Goal: Task Accomplishment & Management: Complete application form

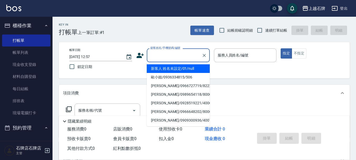
click at [185, 55] on input "顧客姓名/手機號碼/編號" at bounding box center [174, 55] width 50 height 9
drag, startPoint x: 189, startPoint y: 69, endPoint x: 229, endPoint y: 54, distance: 43.2
click at [190, 68] on li "新客人 姓名未設定/01/null" at bounding box center [178, 69] width 63 height 9
type input "新客人 姓名未設定/01/null"
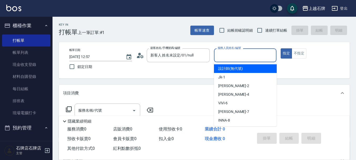
click at [229, 53] on input "服務人員姓名/編號" at bounding box center [245, 55] width 58 height 9
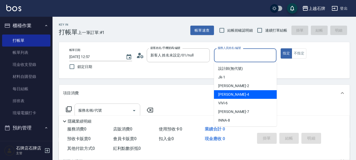
drag, startPoint x: 234, startPoint y: 93, endPoint x: 139, endPoint y: 112, distance: 96.4
click at [232, 93] on div "[PERSON_NAME] -4" at bounding box center [245, 94] width 63 height 9
type input "[PERSON_NAME]-4"
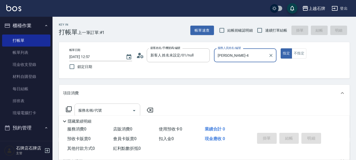
click at [112, 112] on input "服務名稱/代號" at bounding box center [103, 110] width 53 height 9
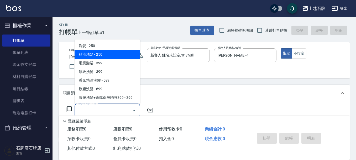
click at [111, 55] on span "精油洗髮 - 250" at bounding box center [107, 54] width 66 height 9
type input "精油洗髮(102)"
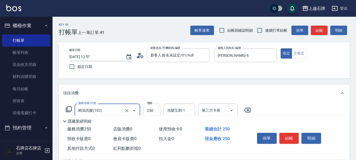
click at [153, 110] on input "250" at bounding box center [151, 111] width 17 height 14
type input "50"
click at [174, 111] on input "洗髮互助-1" at bounding box center [179, 110] width 27 height 9
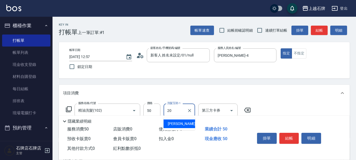
drag, startPoint x: 187, startPoint y: 124, endPoint x: 310, endPoint y: 79, distance: 131.4
click at [198, 120] on body "上越石牌 登出 櫃檯作業 打帳單 帳單列表 現金收支登錄 材料自購登錄 每日結帳 排班表 現場電腦打卡 預約管理 預約管理 單日預約紀錄 單週預約紀錄 報表及…" at bounding box center [178, 128] width 356 height 256
type input "20"
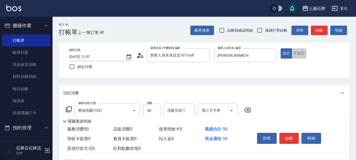
click at [296, 51] on button "不指定" at bounding box center [298, 54] width 15 height 10
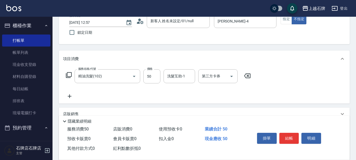
scroll to position [79, 0]
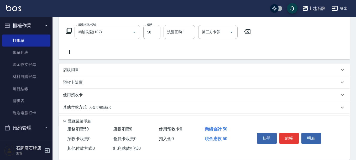
click at [68, 53] on icon at bounding box center [69, 52] width 13 height 6
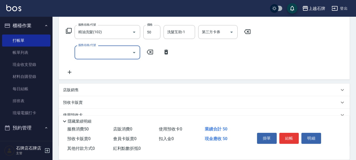
click at [109, 53] on input "服務名稱/代號" at bounding box center [103, 52] width 53 height 9
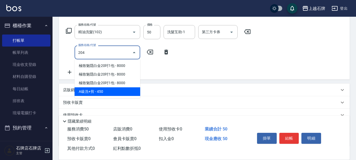
click at [112, 93] on span "A級洗+剪 - 450" at bounding box center [107, 92] width 66 height 9
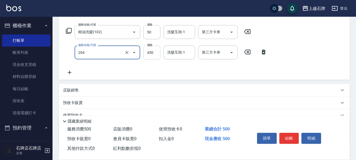
type input "A級洗+剪(204)"
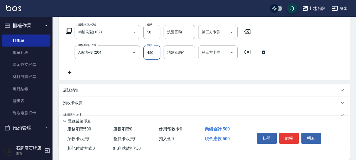
click at [148, 54] on input "450" at bounding box center [151, 53] width 17 height 14
type input "499"
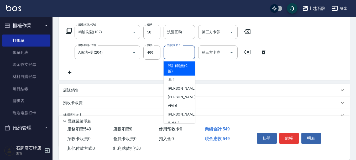
click at [185, 56] on input "洗髮互助-1" at bounding box center [179, 52] width 27 height 9
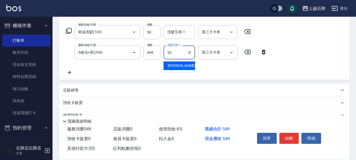
drag, startPoint x: 179, startPoint y: 67, endPoint x: 241, endPoint y: 77, distance: 62.8
click at [180, 67] on div "[PERSON_NAME] -20" at bounding box center [178, 66] width 31 height 9
type input "[PERSON_NAME]-20"
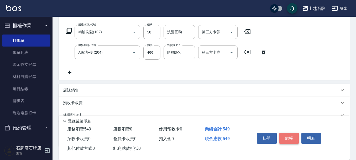
click at [289, 137] on button "結帳" at bounding box center [289, 138] width 20 height 11
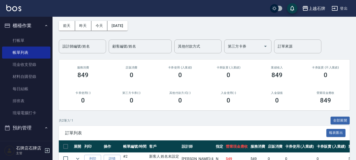
scroll to position [64, 0]
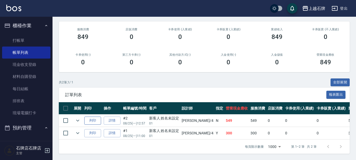
click at [90, 117] on button "列印" at bounding box center [92, 121] width 17 height 8
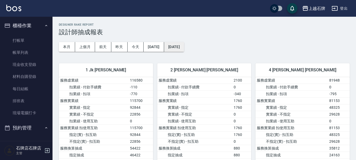
click at [179, 44] on button "[DATE]" at bounding box center [174, 47] width 20 height 10
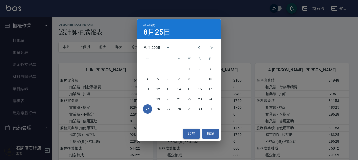
drag, startPoint x: 196, startPoint y: 134, endPoint x: 199, endPoint y: 136, distance: 3.9
click at [199, 137] on button "取消" at bounding box center [191, 134] width 17 height 10
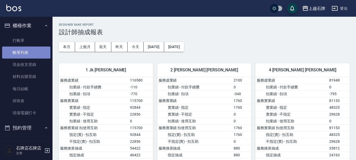
click at [37, 53] on link "帳單列表" at bounding box center [26, 53] width 48 height 12
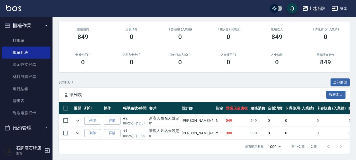
scroll to position [64, 0]
click at [31, 39] on link "打帳單" at bounding box center [26, 41] width 48 height 12
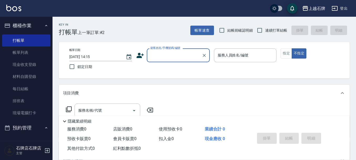
type input "2"
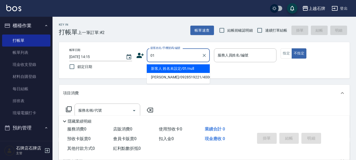
type input "新客人 姓名未設定/01/null"
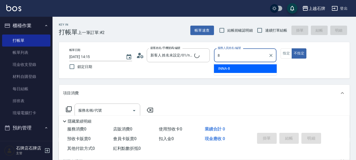
type input "INNA-8"
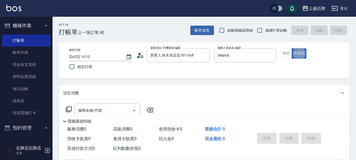
type button "false"
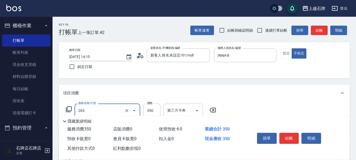
type input "B級洗+剪(203)"
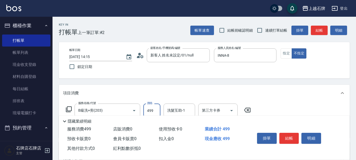
type input "499"
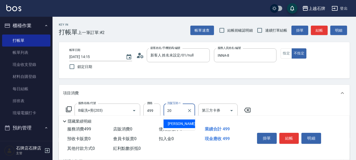
type input "[PERSON_NAME]-20"
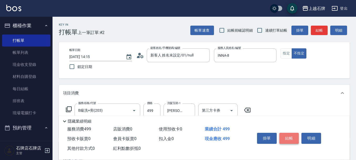
click at [293, 138] on button "結帳" at bounding box center [289, 138] width 20 height 11
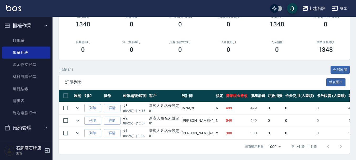
scroll to position [77, 0]
click at [99, 104] on button "列印" at bounding box center [92, 108] width 17 height 8
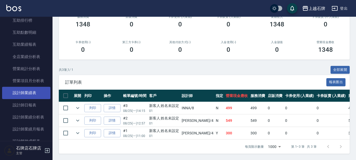
scroll to position [262, 0]
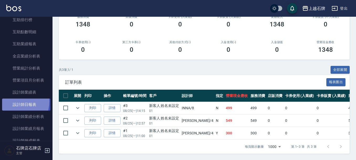
click at [14, 102] on link "設計師日報表" at bounding box center [26, 105] width 48 height 12
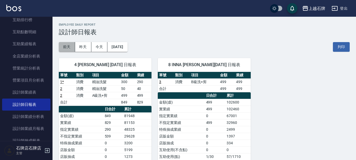
click at [71, 49] on button "前天" at bounding box center [67, 47] width 16 height 10
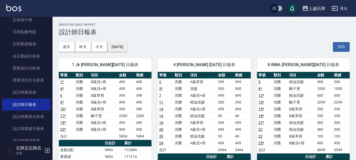
click at [127, 47] on button "[DATE]" at bounding box center [117, 47] width 20 height 10
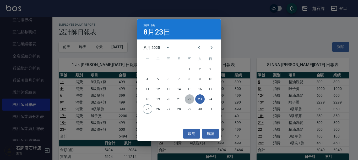
click at [190, 100] on button "22" at bounding box center [189, 99] width 9 height 9
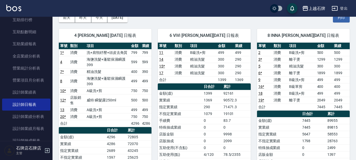
scroll to position [20, 0]
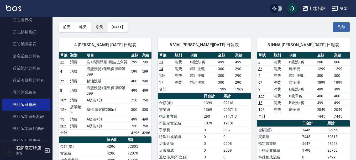
click at [105, 26] on button "今天" at bounding box center [99, 27] width 16 height 10
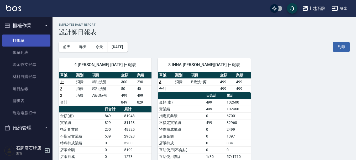
click at [40, 42] on link "打帳單" at bounding box center [26, 41] width 48 height 12
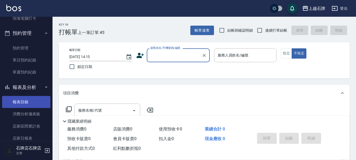
scroll to position [105, 0]
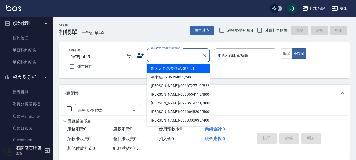
click at [165, 55] on input "顧客姓名/手機號碼/編號" at bounding box center [174, 55] width 50 height 9
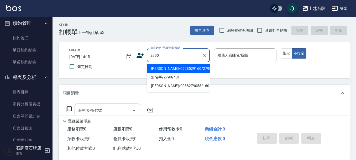
click at [182, 67] on li "[PERSON_NAME]/0928529160/2790" at bounding box center [178, 69] width 63 height 9
type input "[PERSON_NAME]/0928529160/2790"
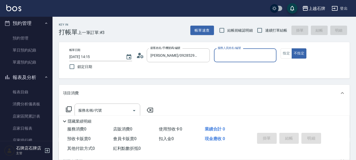
click at [246, 55] on input "服務人員姓名/編號" at bounding box center [245, 55] width 58 height 9
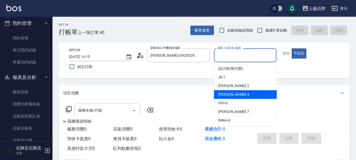
drag, startPoint x: 243, startPoint y: 93, endPoint x: 175, endPoint y: 99, distance: 68.9
click at [243, 93] on div "[PERSON_NAME] -4" at bounding box center [245, 94] width 63 height 9
type input "[PERSON_NAME]-4"
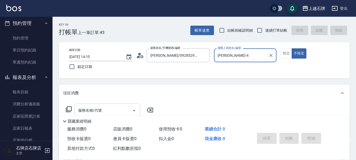
click at [116, 109] on input "服務名稱/代號" at bounding box center [103, 110] width 53 height 9
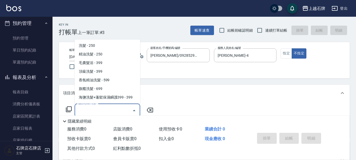
scroll to position [0, 0]
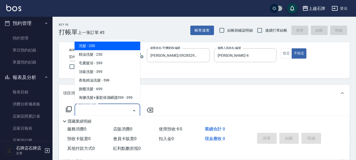
click at [101, 47] on span "洗髮 - 250" at bounding box center [107, 46] width 66 height 9
type input "洗髮(101)"
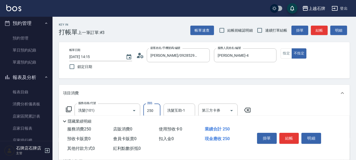
click at [150, 111] on input "250" at bounding box center [151, 111] width 17 height 14
type input "300"
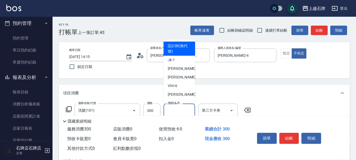
click at [176, 112] on input "洗髮互助-1" at bounding box center [179, 110] width 27 height 9
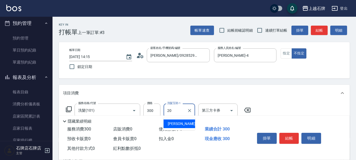
click at [188, 121] on div "[PERSON_NAME] -20" at bounding box center [178, 124] width 31 height 9
type input "[PERSON_NAME]-20"
click at [283, 56] on button "指定" at bounding box center [285, 54] width 11 height 10
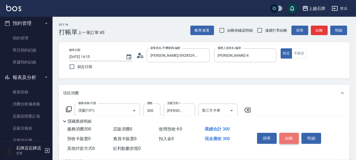
click at [286, 135] on button "結帳" at bounding box center [289, 138] width 20 height 11
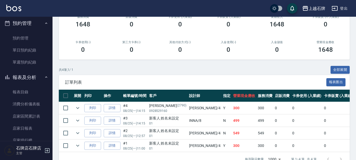
scroll to position [79, 0]
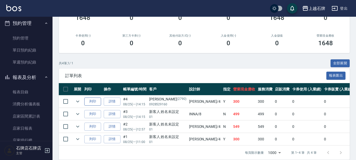
click at [95, 101] on button "列印" at bounding box center [92, 102] width 17 height 8
click at [90, 103] on button "列印" at bounding box center [92, 102] width 17 height 8
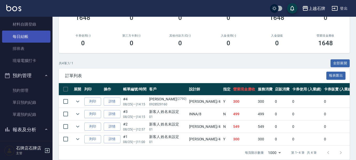
scroll to position [0, 0]
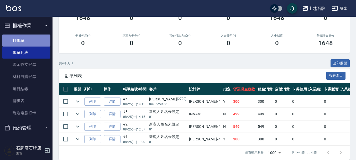
click at [31, 38] on link "打帳單" at bounding box center [26, 41] width 48 height 12
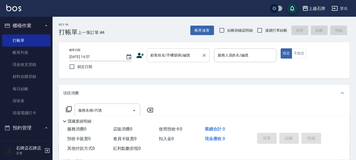
click at [175, 60] on div "顧客姓名/手機號碼/編號" at bounding box center [178, 56] width 63 height 14
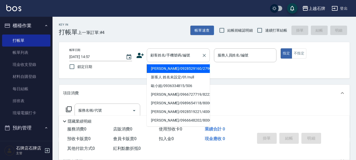
click at [178, 56] on input "顧客姓名/手機號碼/編號" at bounding box center [174, 55] width 50 height 9
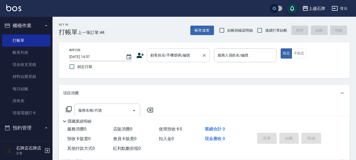
click at [148, 53] on div "顧客姓名/手機號碼/編號" at bounding box center [178, 56] width 63 height 14
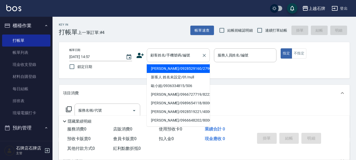
type input "[PERSON_NAME]/0928529160/2790"
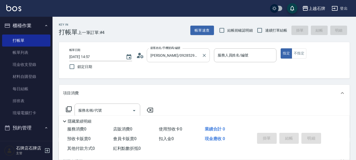
type button "true"
click at [193, 56] on input "[PERSON_NAME]/0928529160/2790" at bounding box center [174, 55] width 50 height 9
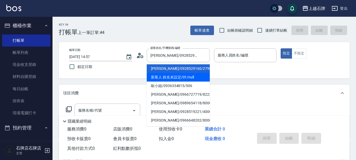
click at [190, 75] on li "新客人 姓名未設定/01/null" at bounding box center [178, 77] width 63 height 9
type input "新客人 姓名未設定/01/null"
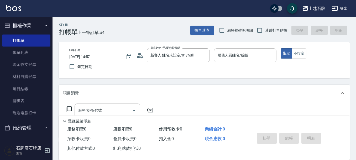
click at [228, 60] on input "服務人員姓名/編號" at bounding box center [245, 55] width 58 height 9
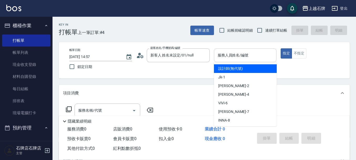
click at [226, 57] on input "服務人員姓名/編號" at bounding box center [245, 55] width 58 height 9
click at [248, 52] on input "服務人員姓名/編號" at bounding box center [245, 55] width 58 height 9
click at [248, 60] on input "設計師(無代號)" at bounding box center [241, 55] width 50 height 9
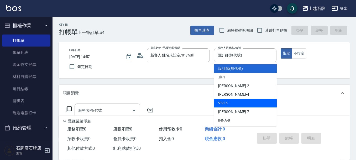
click at [237, 102] on div "ViVi -6" at bounding box center [245, 103] width 63 height 9
type input "ViVi-6"
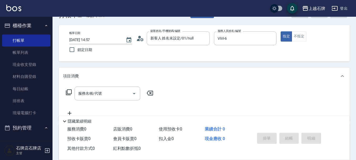
scroll to position [26, 0]
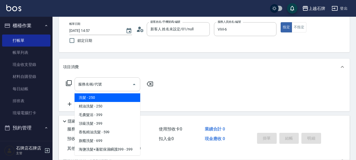
click at [121, 83] on input "服務名稱/代號" at bounding box center [103, 84] width 53 height 9
drag, startPoint x: 80, startPoint y: 76, endPoint x: 77, endPoint y: 82, distance: 6.9
click at [79, 78] on div "服務名稱/代號 服務名稱/代號" at bounding box center [204, 94] width 291 height 36
click at [76, 87] on div "服務名稱/代號" at bounding box center [107, 85] width 66 height 14
click at [77, 83] on input "服務名稱/代號" at bounding box center [103, 84] width 53 height 9
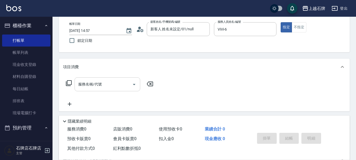
click at [77, 83] on input "服務名稱/代號" at bounding box center [103, 84] width 53 height 9
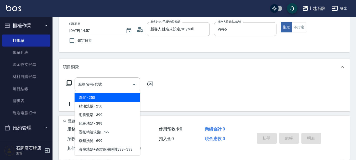
click at [77, 83] on input "服務名稱/代號" at bounding box center [103, 84] width 53 height 9
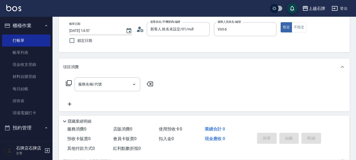
click at [65, 86] on div "服務名稱/代號 服務名稱/代號" at bounding box center [109, 85] width 93 height 14
click at [68, 83] on icon at bounding box center [69, 83] width 6 height 6
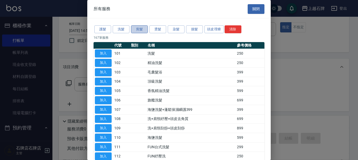
click at [139, 32] on button "剪髮" at bounding box center [139, 29] width 17 height 8
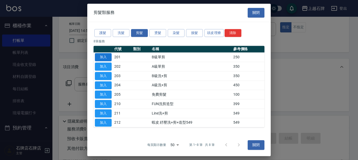
click at [106, 58] on button "加入" at bounding box center [103, 57] width 17 height 8
type input "B級單剪(201)"
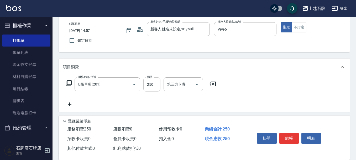
drag, startPoint x: 153, startPoint y: 79, endPoint x: 154, endPoint y: 85, distance: 5.4
click at [154, 85] on input "250" at bounding box center [151, 85] width 17 height 14
click at [155, 85] on input "250" at bounding box center [151, 85] width 17 height 14
click at [155, 86] on input "250" at bounding box center [151, 85] width 17 height 14
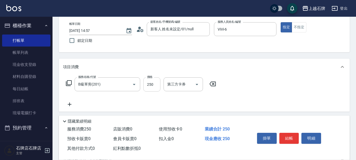
click at [156, 86] on input "250" at bounding box center [151, 85] width 17 height 14
click at [157, 86] on input "250" at bounding box center [151, 85] width 17 height 14
click at [157, 85] on input "250" at bounding box center [151, 85] width 17 height 14
drag, startPoint x: 164, startPoint y: 93, endPoint x: 176, endPoint y: 93, distance: 12.1
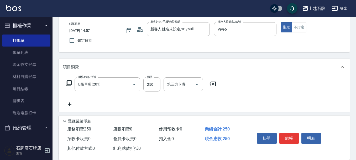
click at [176, 93] on div "服務名稱/代號 B級單剪(201) 服務名稱/代號 價格 250 價格 第三方卡券 第三方卡券" at bounding box center [141, 93] width 156 height 30
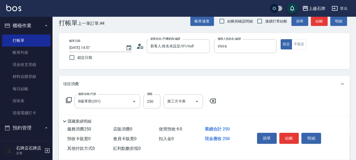
scroll to position [0, 0]
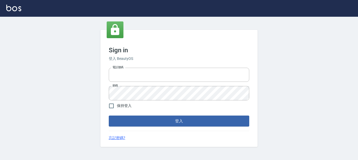
type input "0228278166"
click at [195, 131] on div "Sign in 登入 BeautyOS 電話號碼 0228278166 電話號碼 密碼 密碼 保持登入 登入 忘記密碼?" at bounding box center [178, 88] width 157 height 117
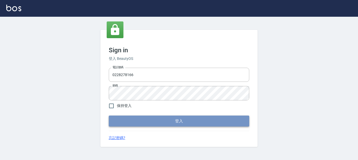
click at [191, 120] on button "登入" at bounding box center [179, 121] width 141 height 11
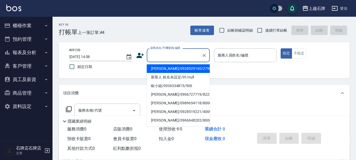
click at [174, 55] on input "顧客姓名/手機號碼/編號" at bounding box center [174, 55] width 50 height 9
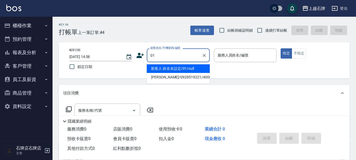
type input "新客人 姓名未設定/01/null"
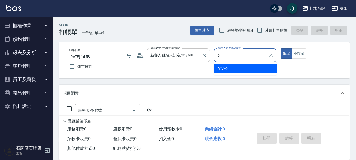
type input "ViVi-6"
type button "true"
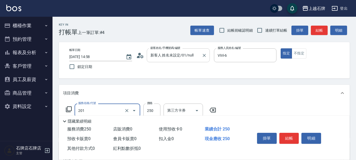
type input "B級單剪(201)"
type input "399"
drag, startPoint x: 298, startPoint y: 54, endPoint x: 302, endPoint y: 53, distance: 4.0
click at [299, 53] on button "不指定" at bounding box center [298, 54] width 15 height 10
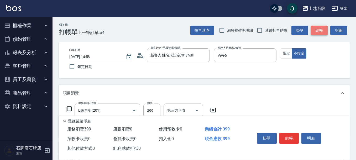
click at [316, 26] on button "結帳" at bounding box center [318, 31] width 17 height 10
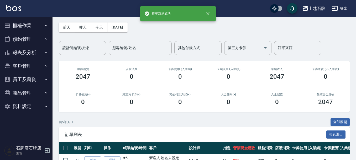
scroll to position [79, 0]
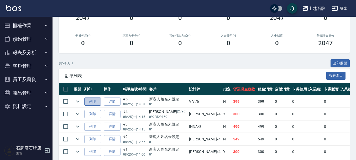
click at [97, 100] on button "列印" at bounding box center [92, 102] width 17 height 8
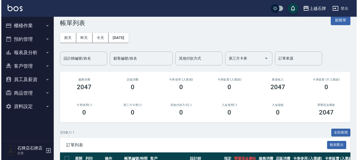
scroll to position [0, 0]
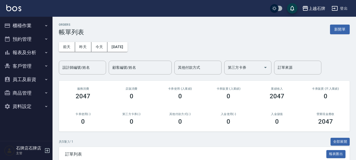
click at [37, 22] on button "櫃檯作業" at bounding box center [26, 26] width 48 height 14
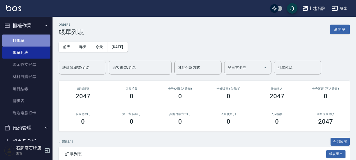
click at [36, 40] on link "打帳單" at bounding box center [26, 41] width 48 height 12
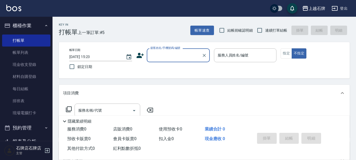
click at [140, 55] on icon at bounding box center [140, 56] width 8 height 8
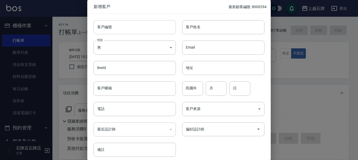
click at [145, 22] on input "客戶編號" at bounding box center [135, 27] width 82 height 14
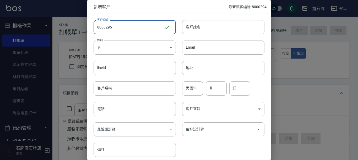
type input "8000295"
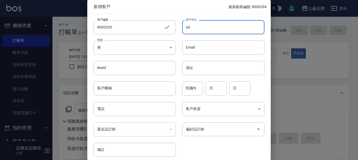
type input "u"
type input "顏伯辰"
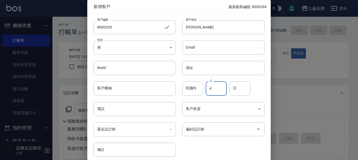
type input "4"
type input "2"
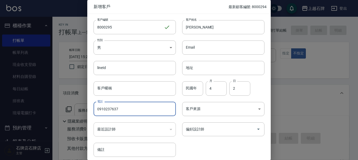
type input "0910237637"
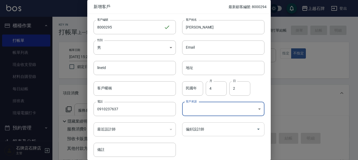
click at [240, 131] on input "偏好設計師" at bounding box center [220, 129] width 70 height 9
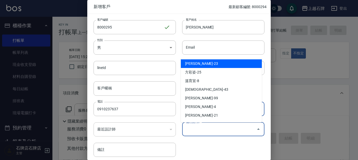
scroll to position [52, 0]
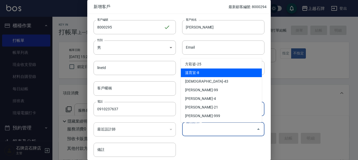
click at [219, 69] on li "溫育宣-8" at bounding box center [221, 73] width 81 height 9
type input "[PERSON_NAME]"
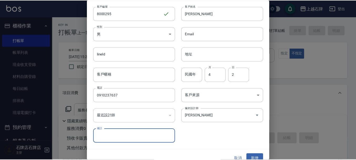
scroll to position [21, 0]
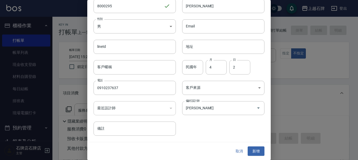
click at [257, 157] on div "取消 新增" at bounding box center [179, 152] width 184 height 18
click at [255, 147] on button "新增" at bounding box center [256, 152] width 17 height 10
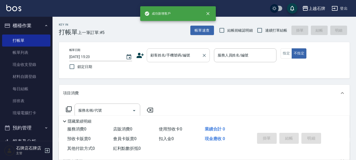
click at [179, 53] on input "顧客姓名/手機號碼/編號" at bounding box center [174, 55] width 50 height 9
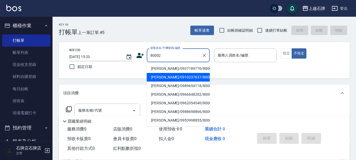
click at [166, 76] on li "顏伯辰/0910237637/8000295" at bounding box center [178, 77] width 63 height 9
type input "顏伯辰/0910237637/8000295"
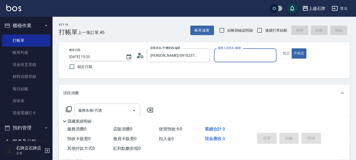
type input "INNA-8"
click at [291, 49] on button "不指定" at bounding box center [298, 54] width 15 height 10
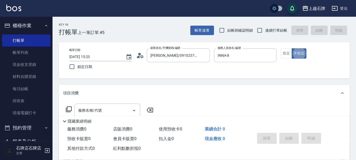
type button "false"
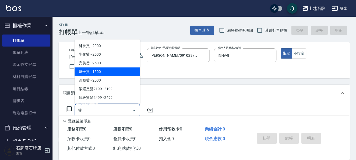
click at [111, 73] on span "離子燙 - 1500" at bounding box center [107, 72] width 66 height 9
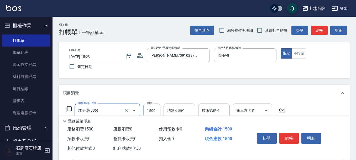
scroll to position [26, 0]
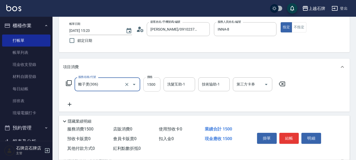
type input "離子燙(306)"
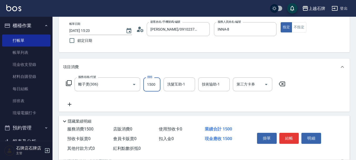
click at [153, 83] on input "1500" at bounding box center [151, 85] width 17 height 14
type input "1300"
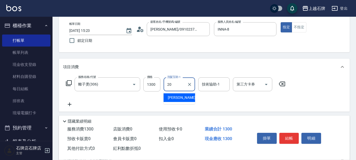
type input "[PERSON_NAME]-20"
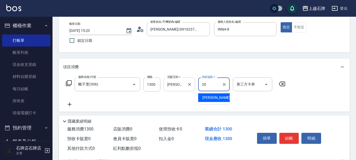
type input "[PERSON_NAME]-20"
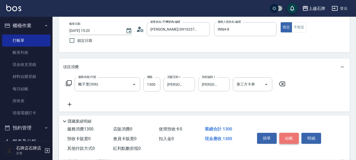
click at [292, 137] on button "結帳" at bounding box center [289, 138] width 20 height 11
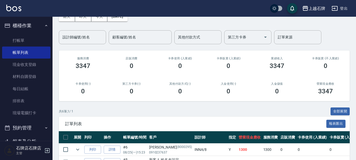
scroll to position [52, 0]
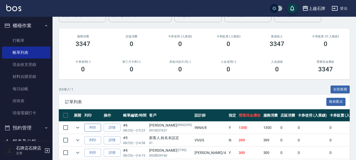
click at [90, 130] on button "列印" at bounding box center [92, 128] width 17 height 8
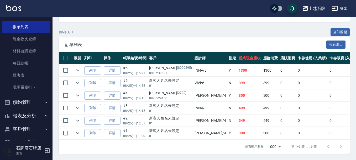
scroll to position [67, 0]
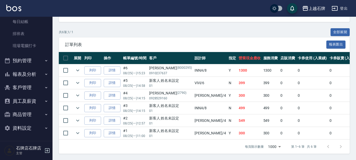
click at [32, 74] on button "報表及分析" at bounding box center [26, 75] width 48 height 14
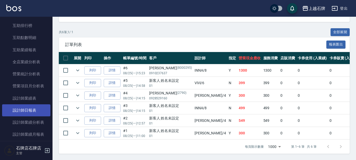
scroll to position [225, 0]
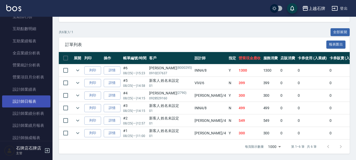
click at [28, 100] on link "設計師日報表" at bounding box center [26, 102] width 48 height 12
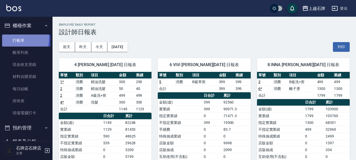
click at [10, 38] on link "打帳單" at bounding box center [26, 41] width 48 height 12
